Goal: Transaction & Acquisition: Obtain resource

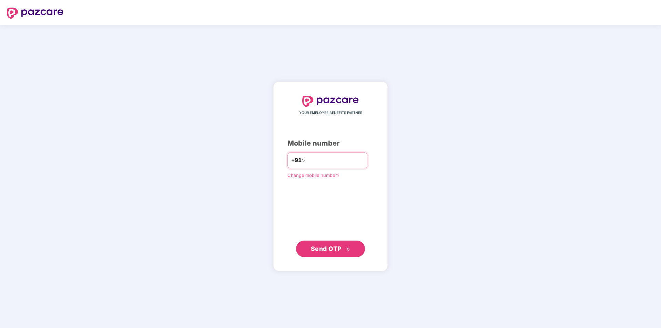
click at [333, 160] on input "number" at bounding box center [335, 160] width 56 height 11
type input "**********"
click at [327, 250] on span "Send OTP" at bounding box center [326, 248] width 31 height 7
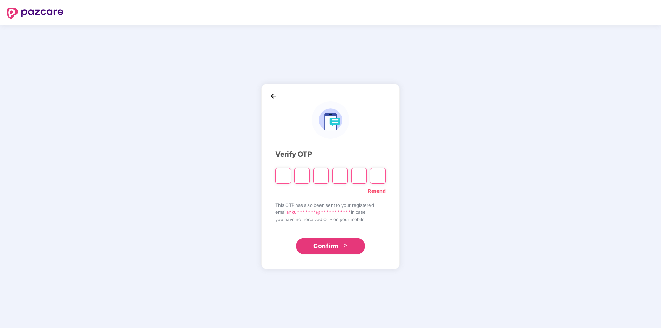
type input "*"
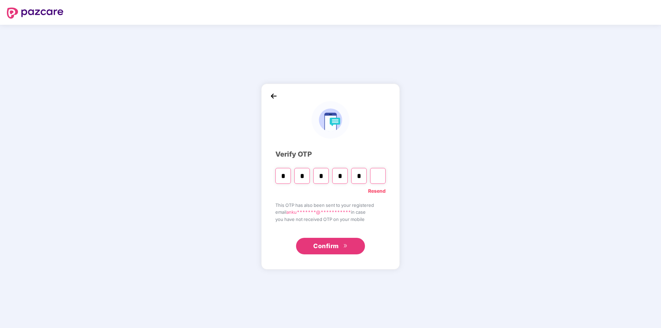
type input "*"
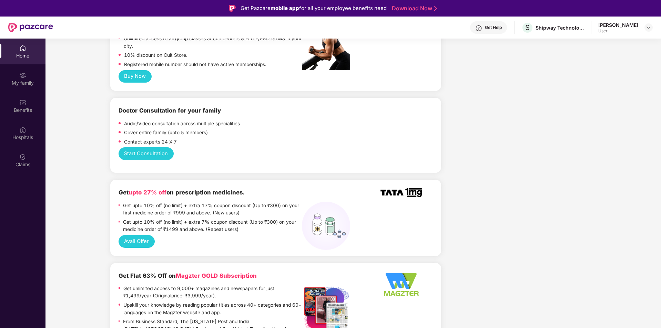
scroll to position [344, 0]
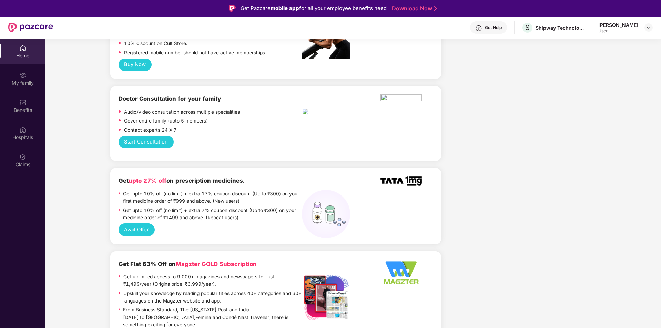
click at [140, 224] on button "Avail Offer" at bounding box center [136, 230] width 36 height 13
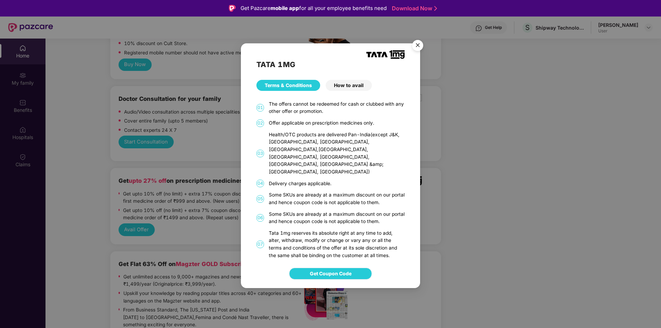
click at [344, 270] on span "Get Coupon Code" at bounding box center [331, 274] width 42 height 8
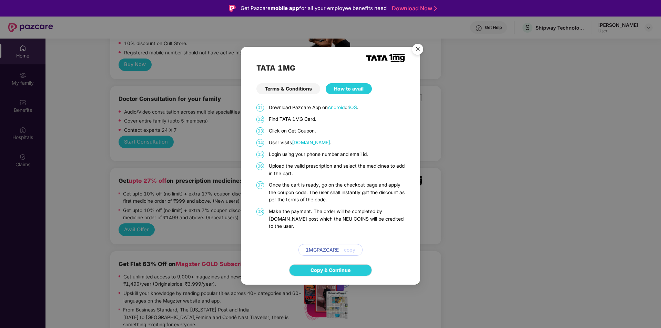
click at [350, 247] on span "copy" at bounding box center [349, 250] width 11 height 8
drag, startPoint x: 339, startPoint y: 247, endPoint x: 316, endPoint y: 246, distance: 22.4
click at [316, 246] on div "1MGPAZCARE copy" at bounding box center [330, 250] width 64 height 12
click at [314, 246] on span "1MGPAZCARE" at bounding box center [322, 250] width 33 height 8
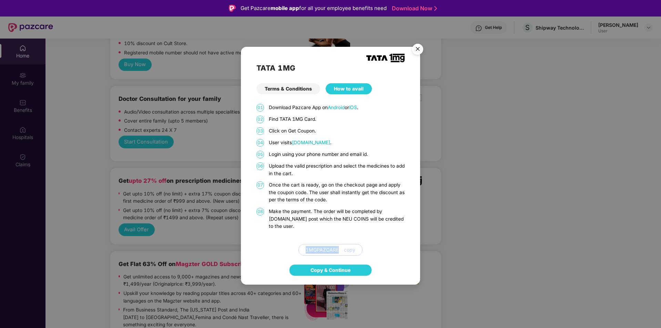
click at [330, 267] on link "Copy & Continue" at bounding box center [330, 271] width 40 height 8
click at [370, 244] on div "1MGPAZCARE copy" at bounding box center [330, 250] width 148 height 12
click at [343, 268] on link "Copy & Continue" at bounding box center [330, 271] width 40 height 8
click at [347, 87] on div "How to avail" at bounding box center [349, 88] width 46 height 11
click at [298, 91] on div "Terms & Conditions" at bounding box center [288, 88] width 64 height 11
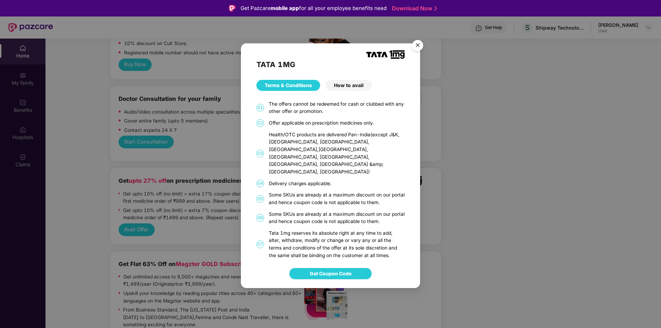
click at [341, 270] on span "Get Coupon Code" at bounding box center [331, 274] width 42 height 8
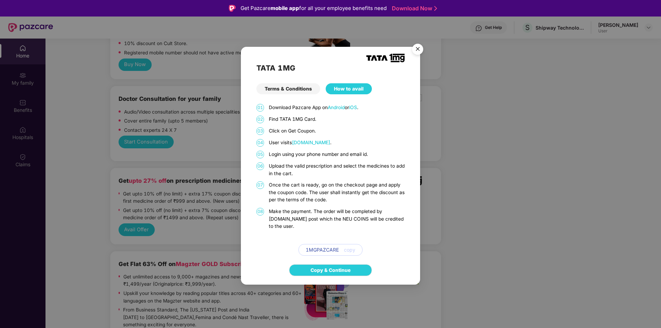
click at [415, 53] on img "Close" at bounding box center [417, 50] width 19 height 19
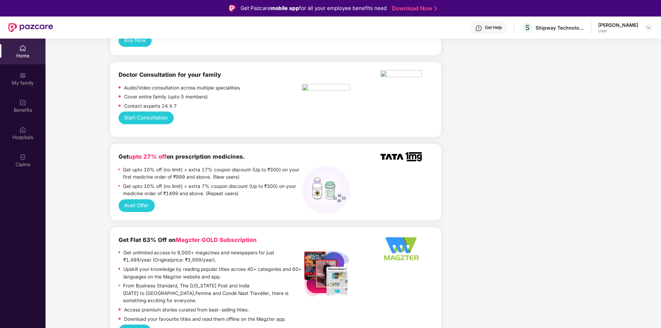
scroll to position [379, 0]
